Goal: Task Accomplishment & Management: Use online tool/utility

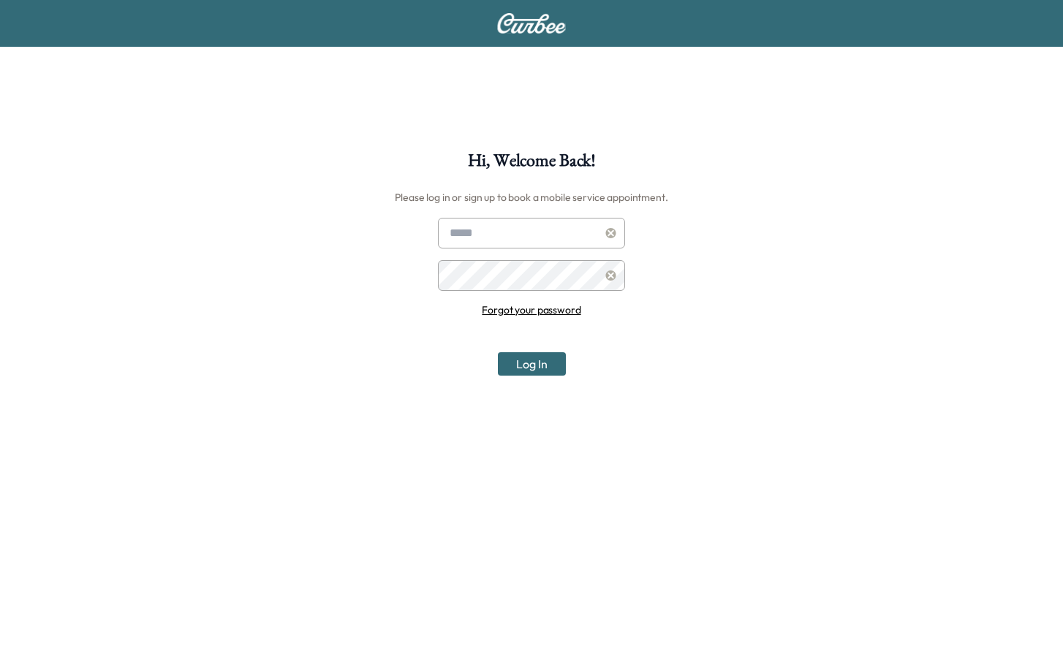
type input "**********"
click at [530, 357] on button "Log In" at bounding box center [532, 363] width 68 height 23
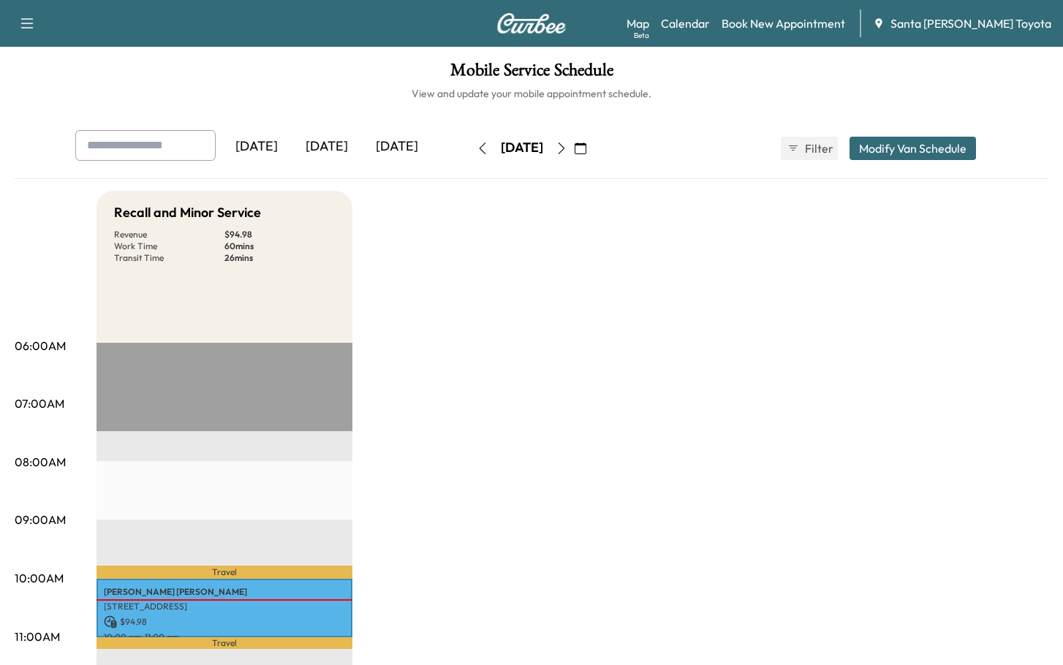
click at [567, 143] on icon "button" at bounding box center [562, 149] width 12 height 12
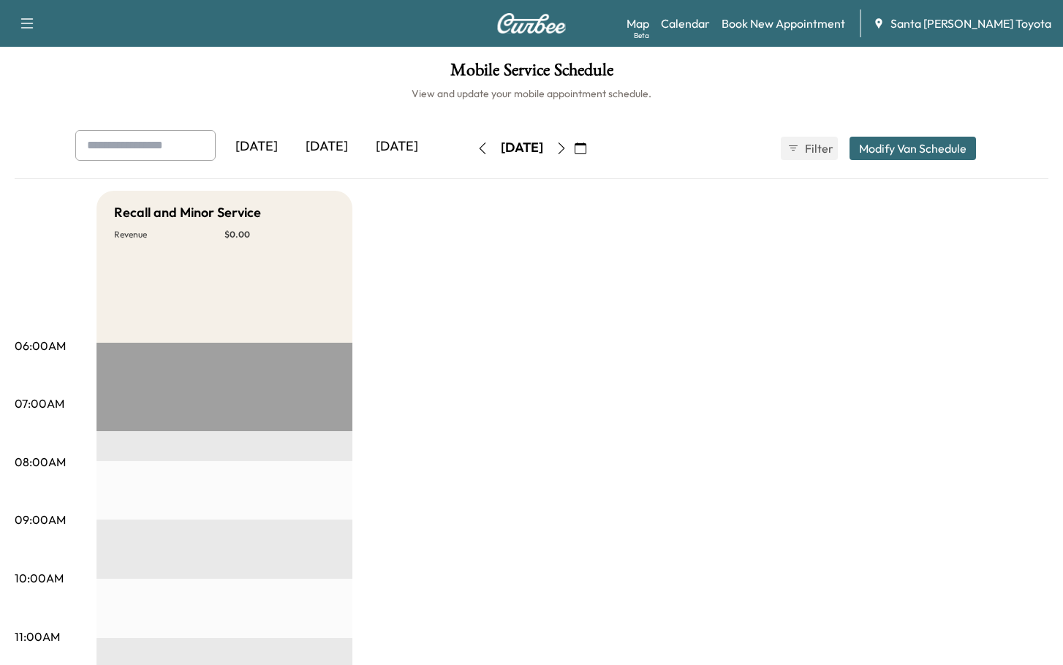
click at [593, 143] on button "button" at bounding box center [580, 148] width 25 height 23
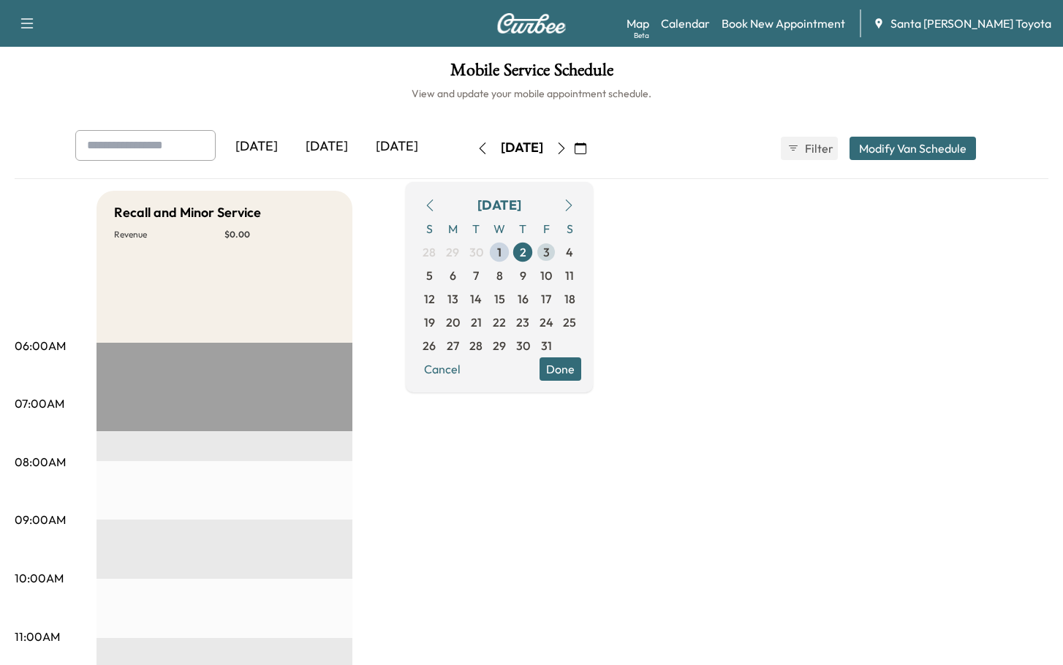
click at [558, 259] on span "3" at bounding box center [545, 251] width 23 height 23
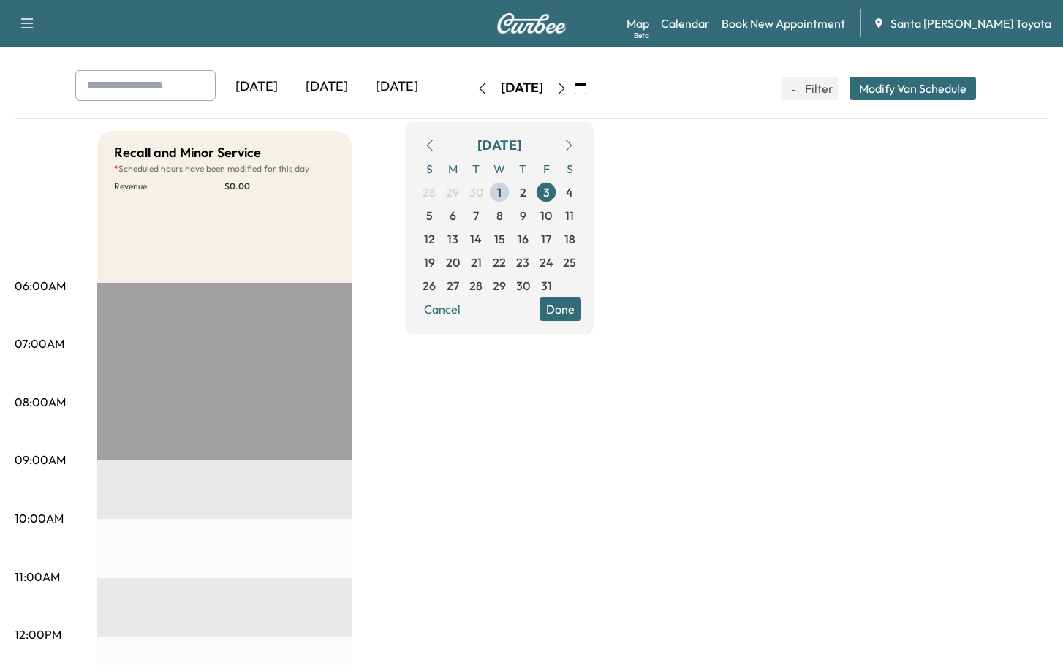
scroll to position [146, 0]
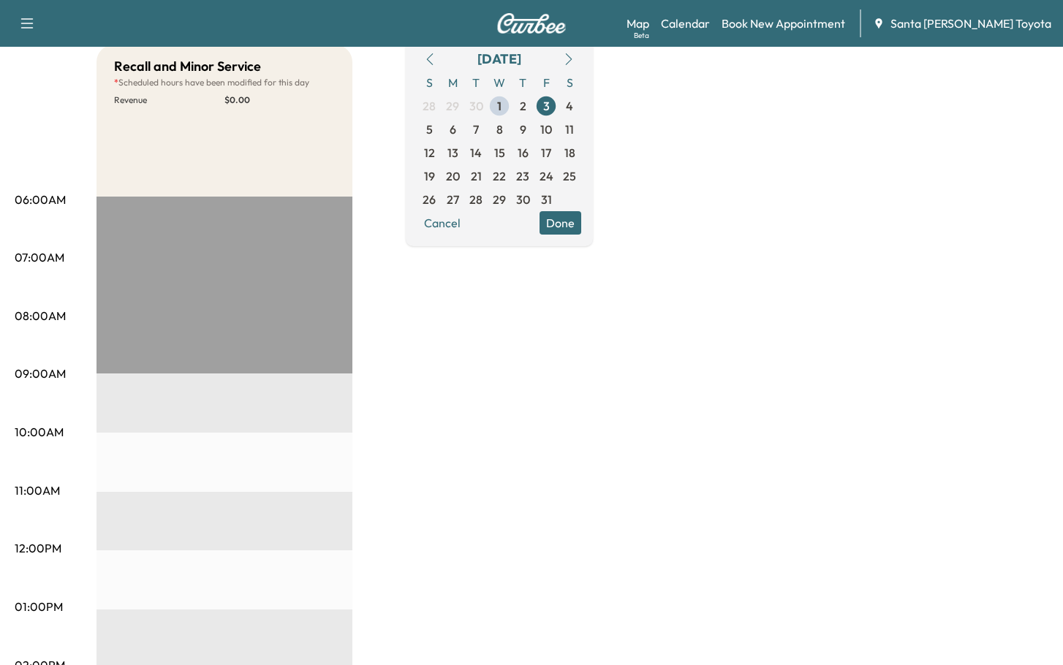
click at [189, 288] on div "EST Start" at bounding box center [224, 669] width 256 height 944
click at [197, 229] on div "EST Start" at bounding box center [224, 669] width 256 height 944
